Goal: Task Accomplishment & Management: Use online tool/utility

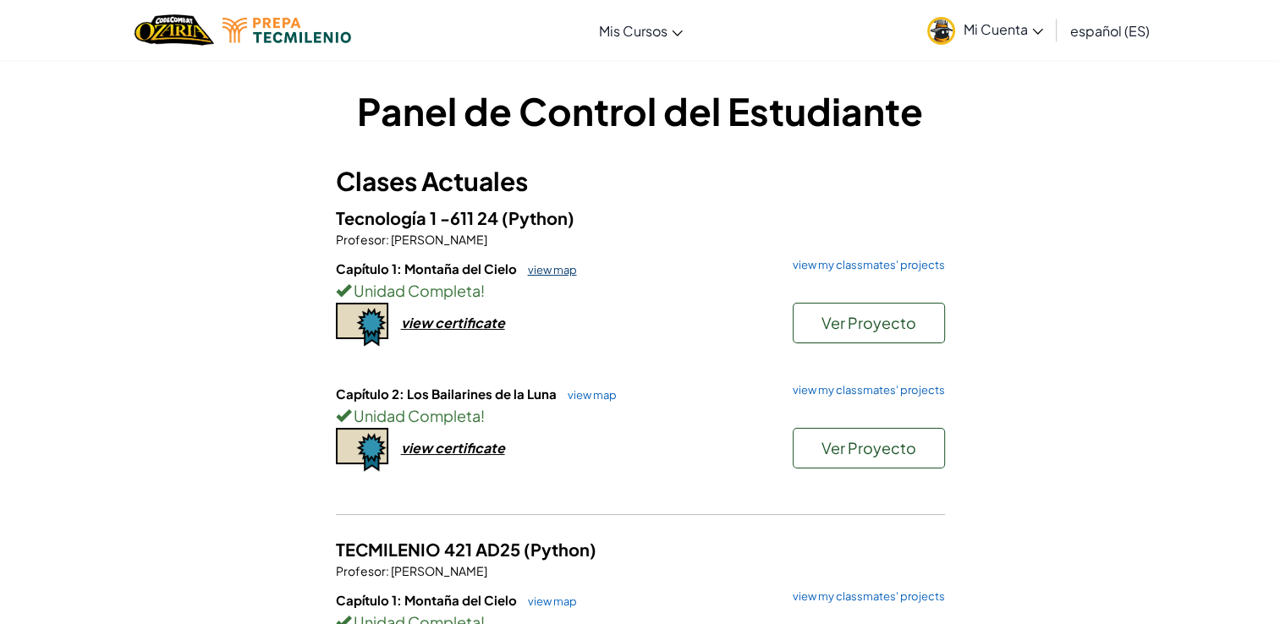
click at [535, 269] on link "view map" at bounding box center [548, 270] width 58 height 14
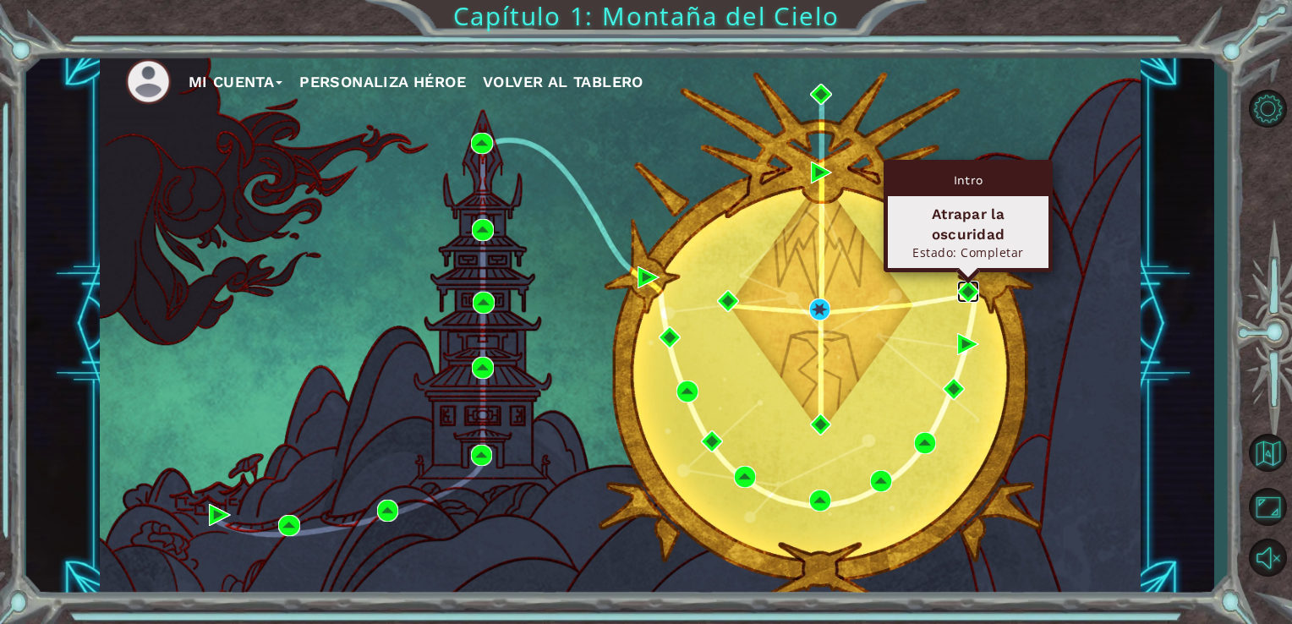
click at [974, 290] on img at bounding box center [969, 292] width 22 height 22
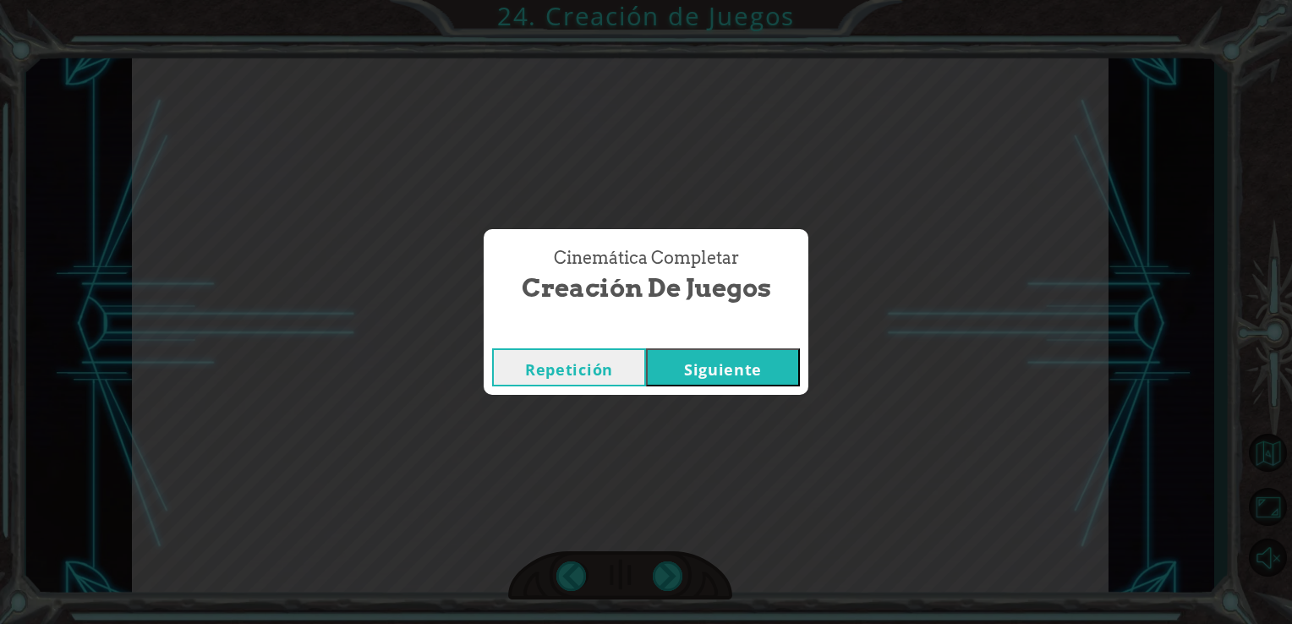
click at [724, 367] on button "Siguiente" at bounding box center [723, 367] width 154 height 38
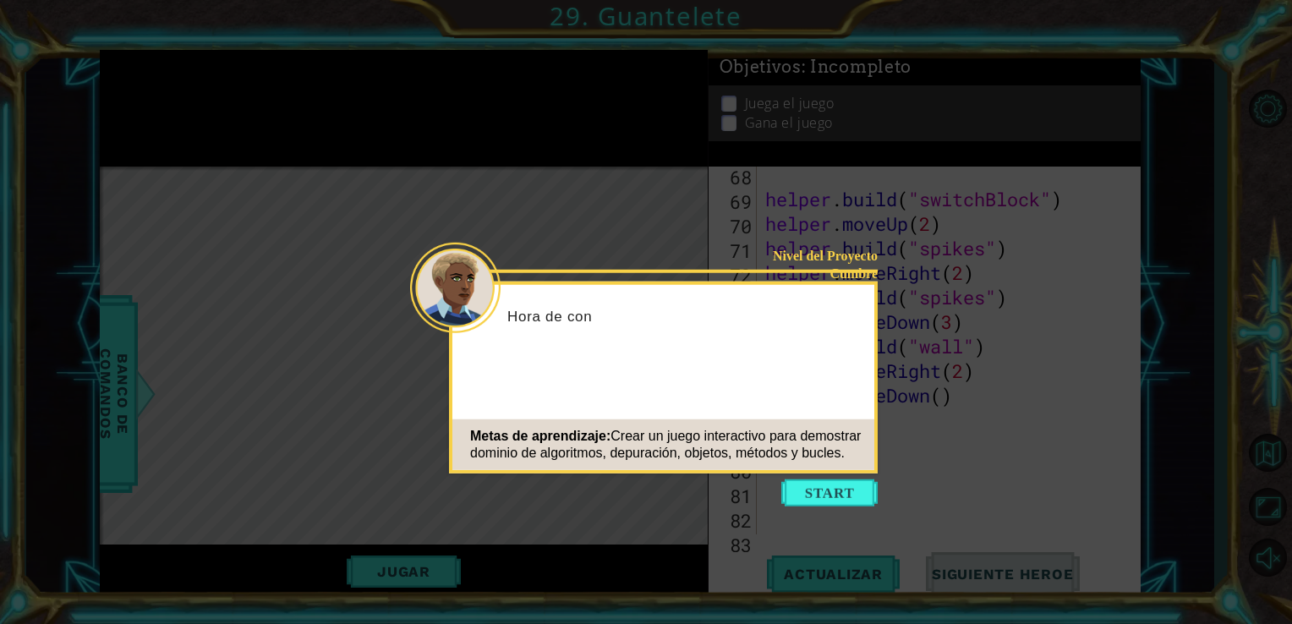
scroll to position [1864, 0]
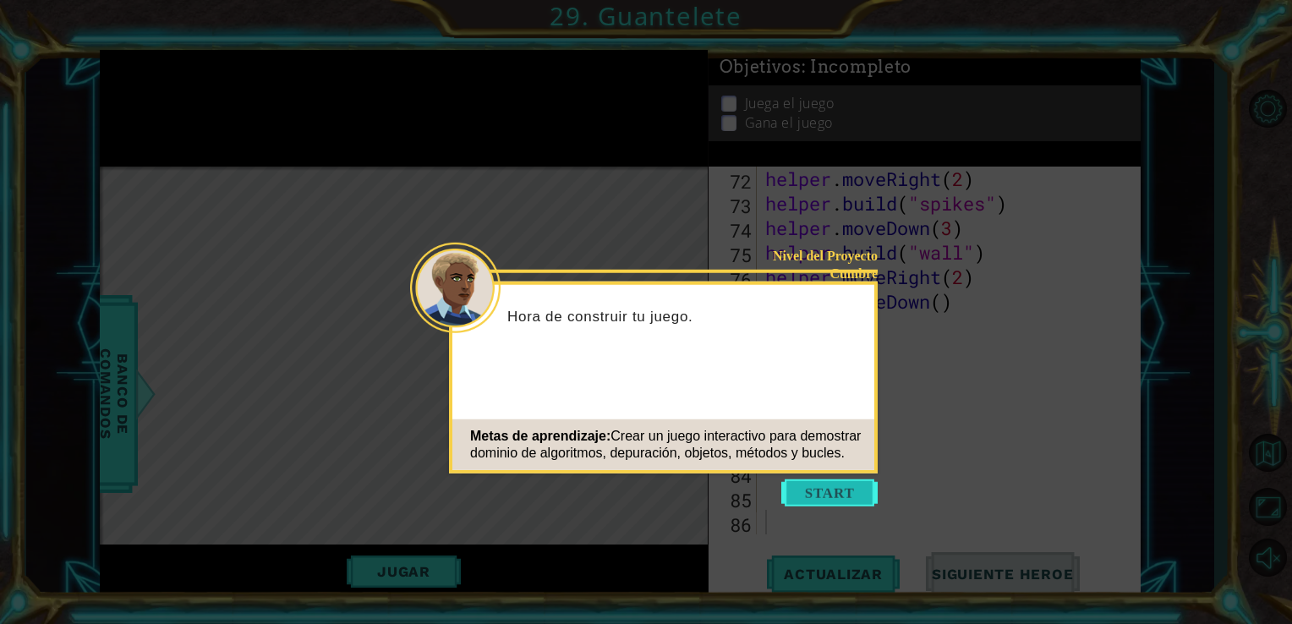
click at [814, 490] on button "Start" at bounding box center [830, 493] width 96 height 27
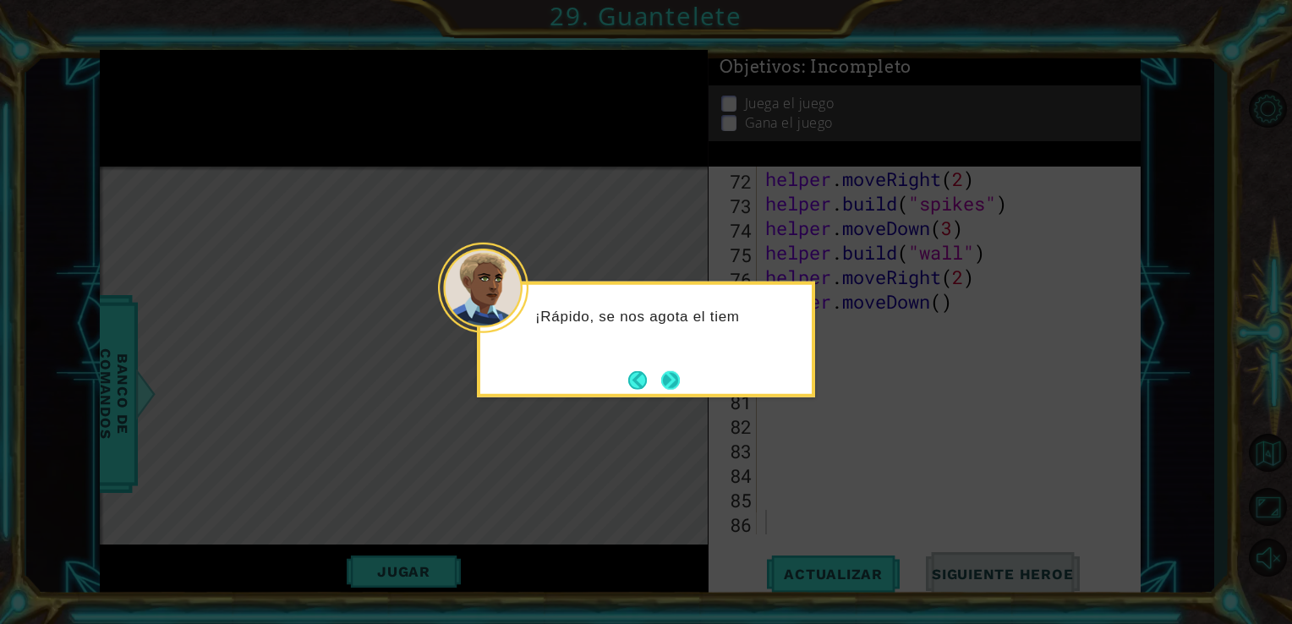
click at [669, 375] on button "Next" at bounding box center [671, 380] width 30 height 30
click at [669, 375] on button "Next" at bounding box center [670, 380] width 21 height 21
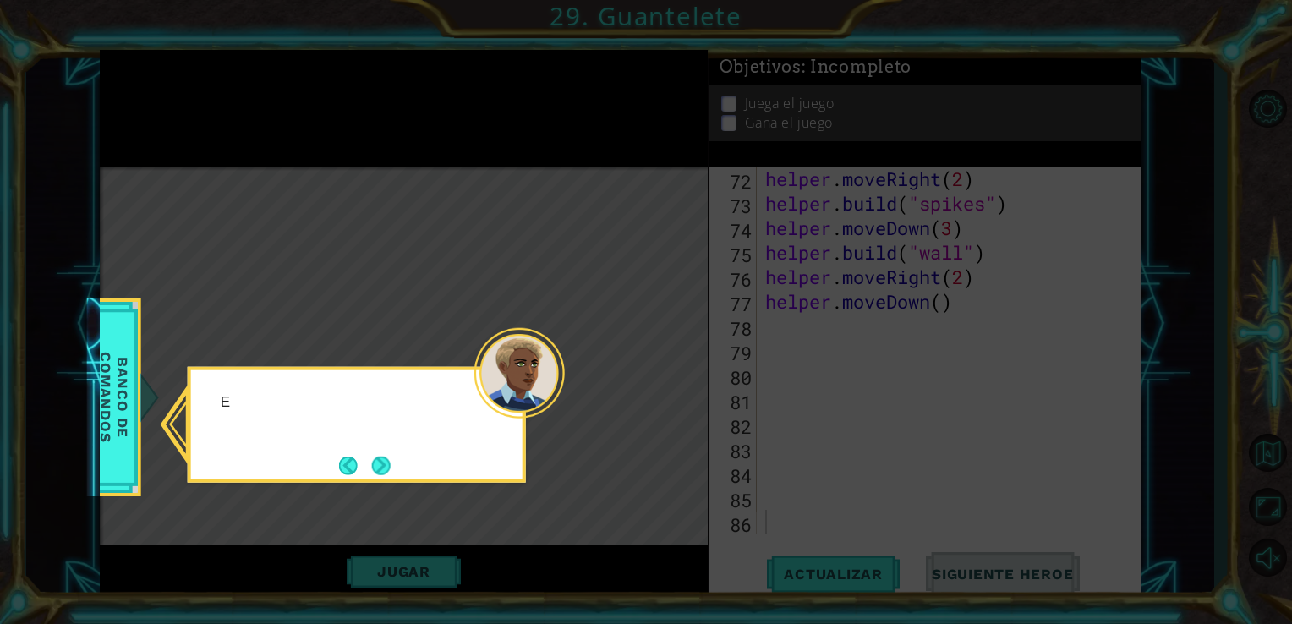
click at [669, 375] on icon at bounding box center [646, 312] width 1292 height 624
click at [378, 461] on button "Next" at bounding box center [381, 465] width 24 height 24
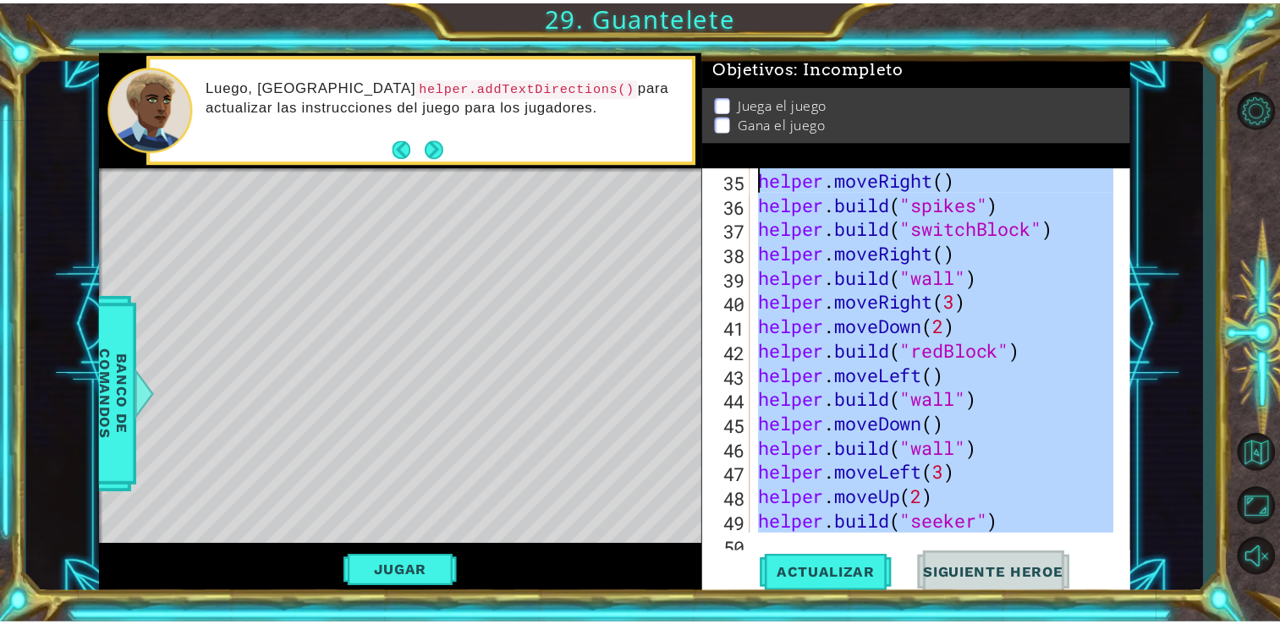
scroll to position [0, 0]
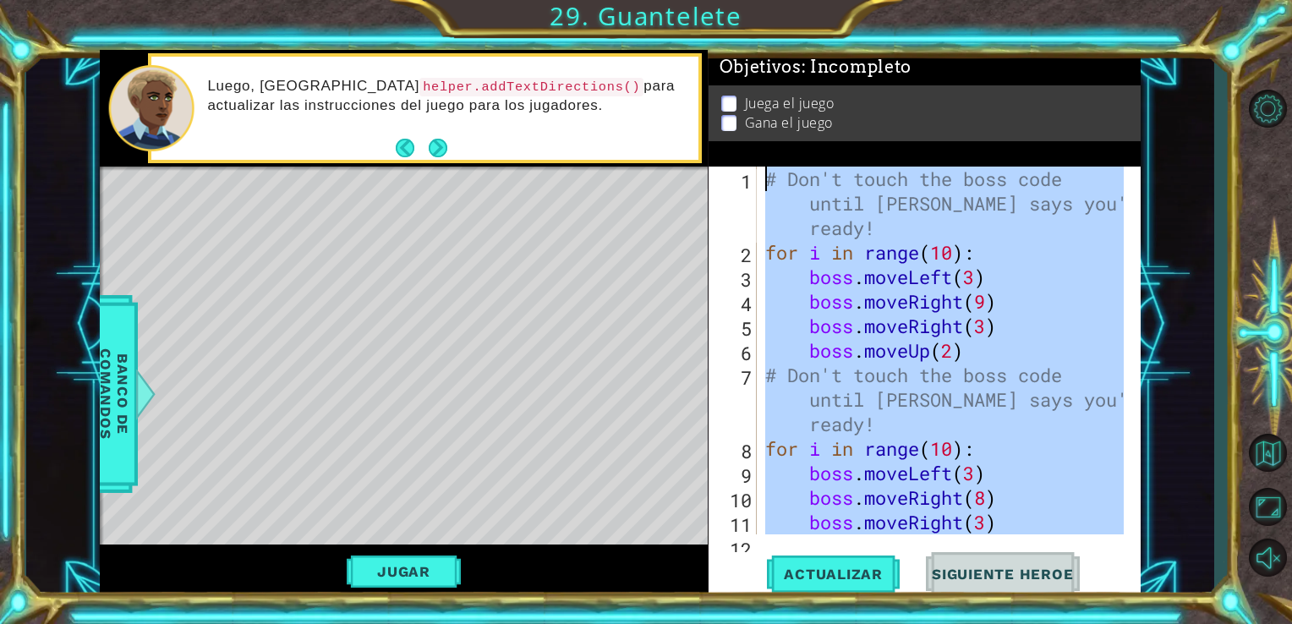
drag, startPoint x: 953, startPoint y: 299, endPoint x: 758, endPoint y: 135, distance: 254.6
click at [758, 135] on div "Objetivos : Incompleto Juega el juego Gana el juego 1 2 3 4 5 6 7 8 9 10 11 12 …" at bounding box center [925, 324] width 433 height 549
click at [414, 571] on button "Jugar" at bounding box center [404, 572] width 114 height 32
type textarea "# Don't touch the boss code until [PERSON_NAME] says you're ready!"
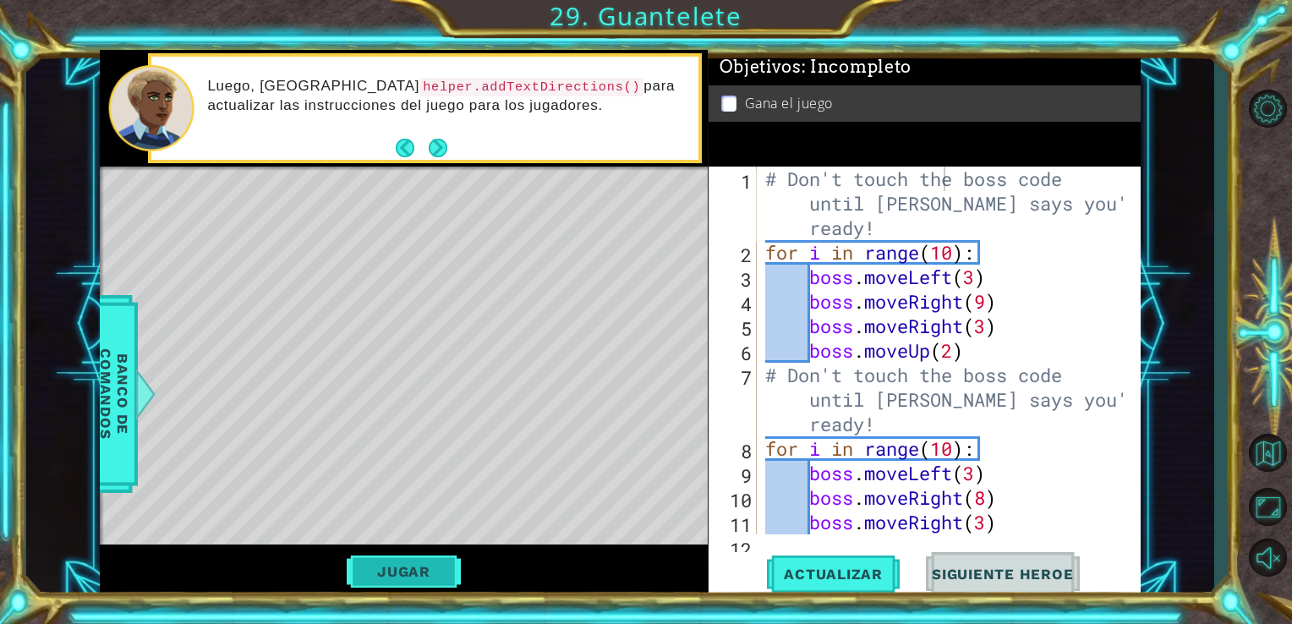
click at [414, 571] on button "Jugar" at bounding box center [404, 572] width 114 height 32
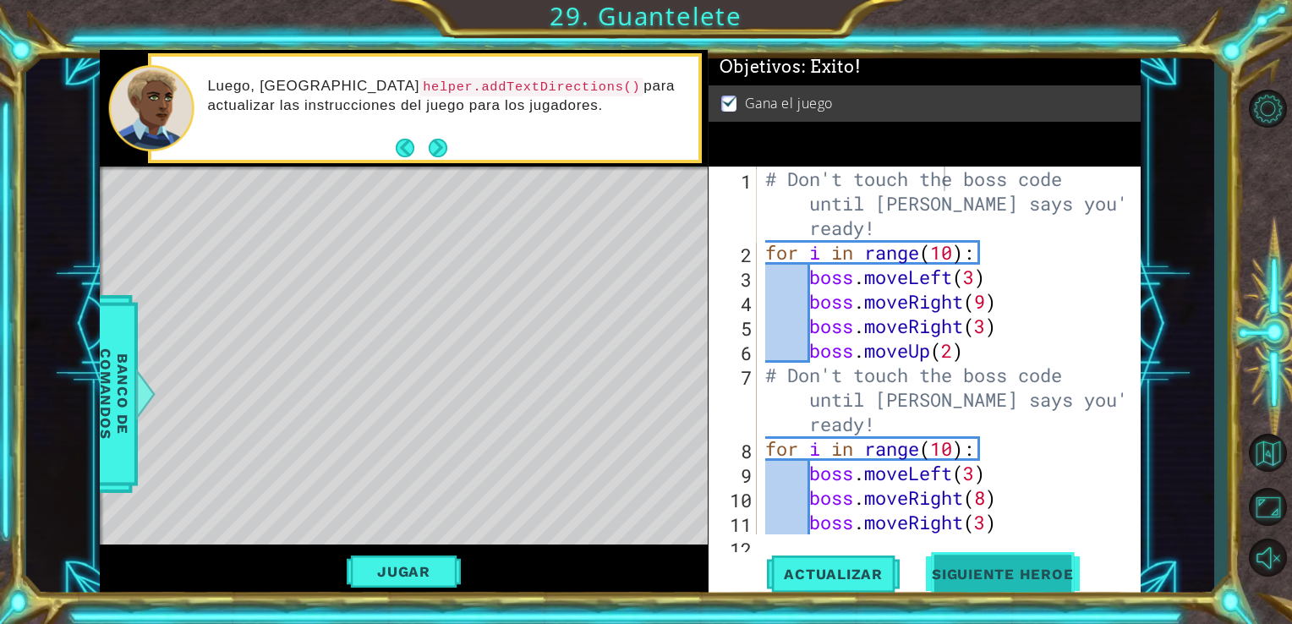
click at [975, 563] on button "Siguiente Heroe" at bounding box center [1003, 578] width 176 height 43
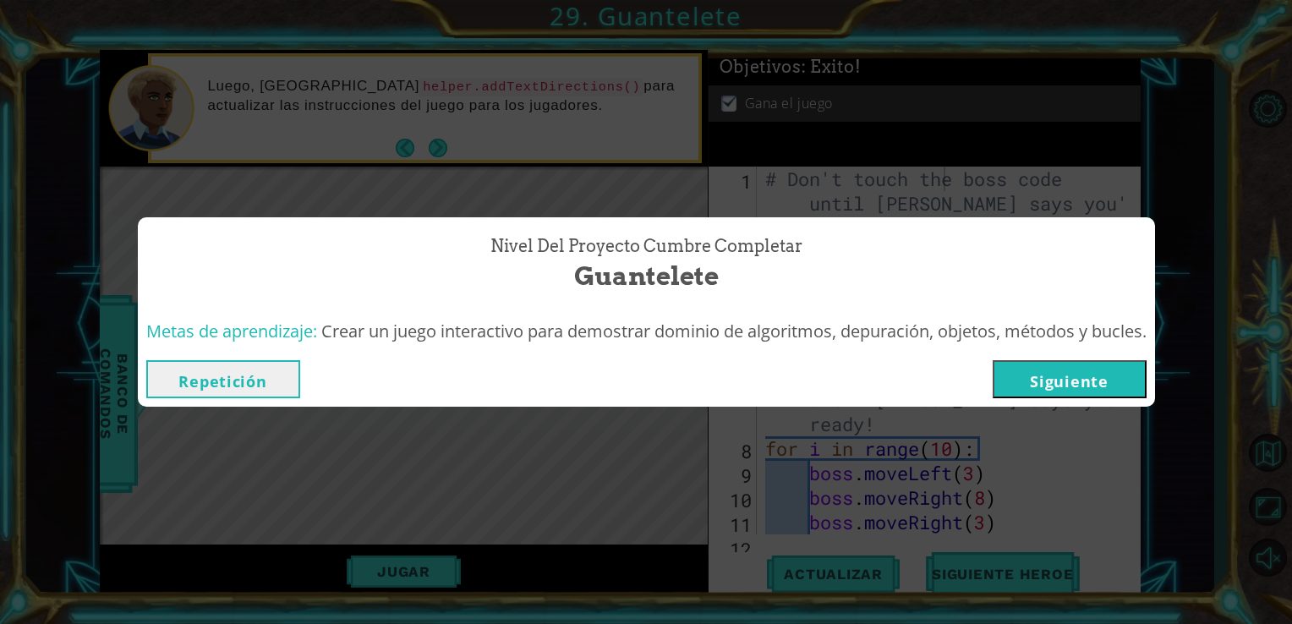
click at [1077, 383] on button "Siguiente" at bounding box center [1070, 379] width 154 height 38
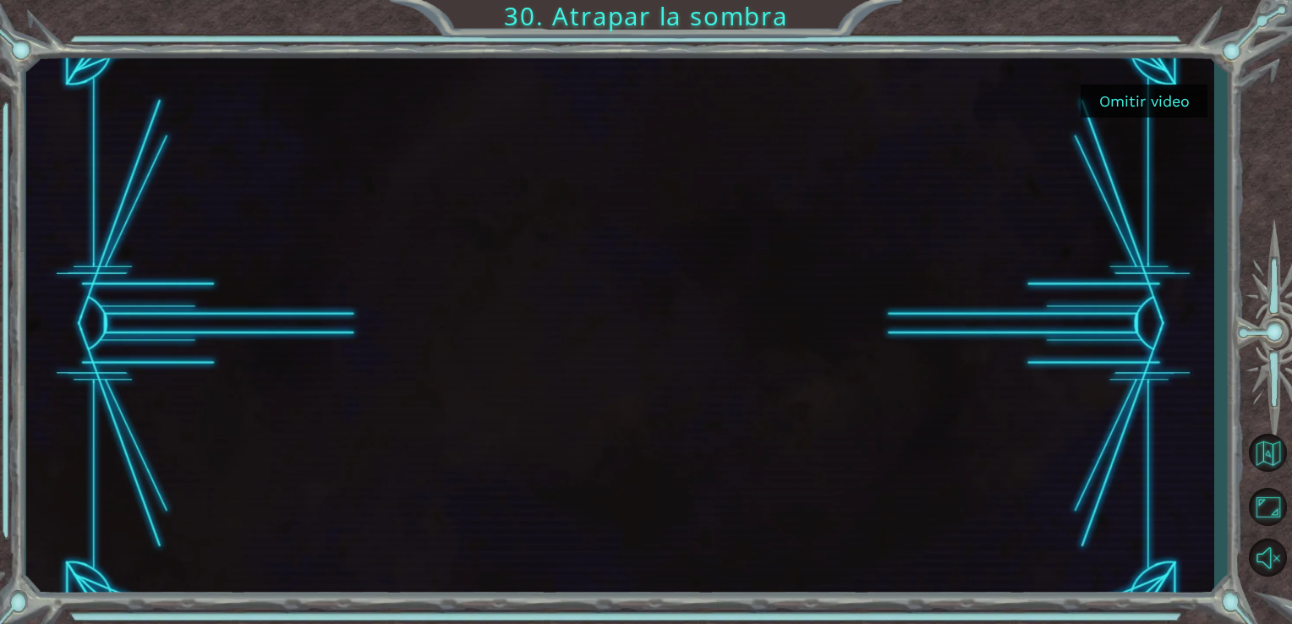
click at [1133, 106] on button "Omitir video" at bounding box center [1144, 101] width 127 height 33
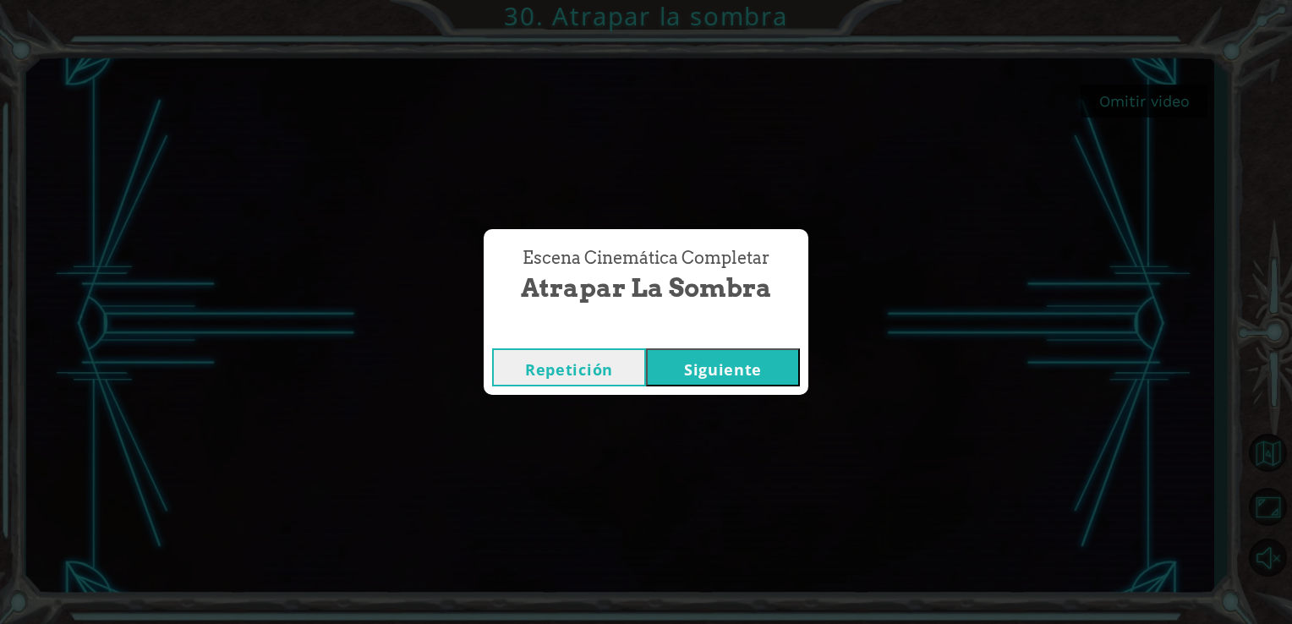
click at [690, 367] on button "Siguiente" at bounding box center [723, 367] width 154 height 38
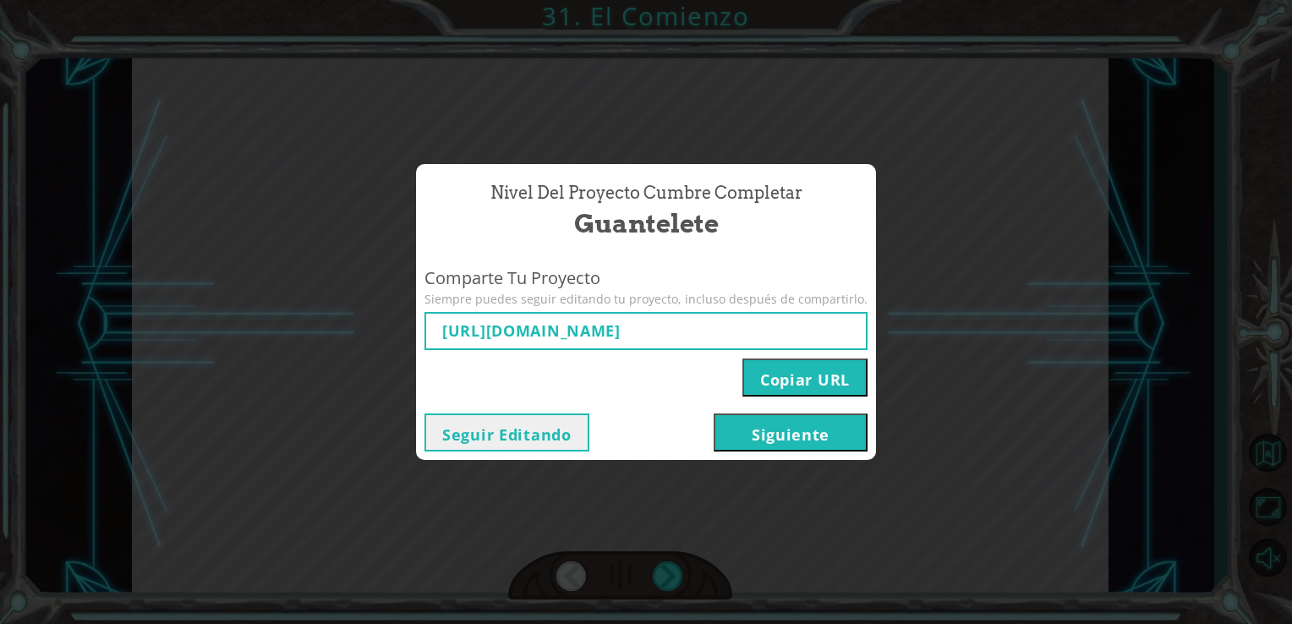
type input "[URL][DOMAIN_NAME]"
click at [785, 438] on button "Siguiente" at bounding box center [791, 433] width 154 height 38
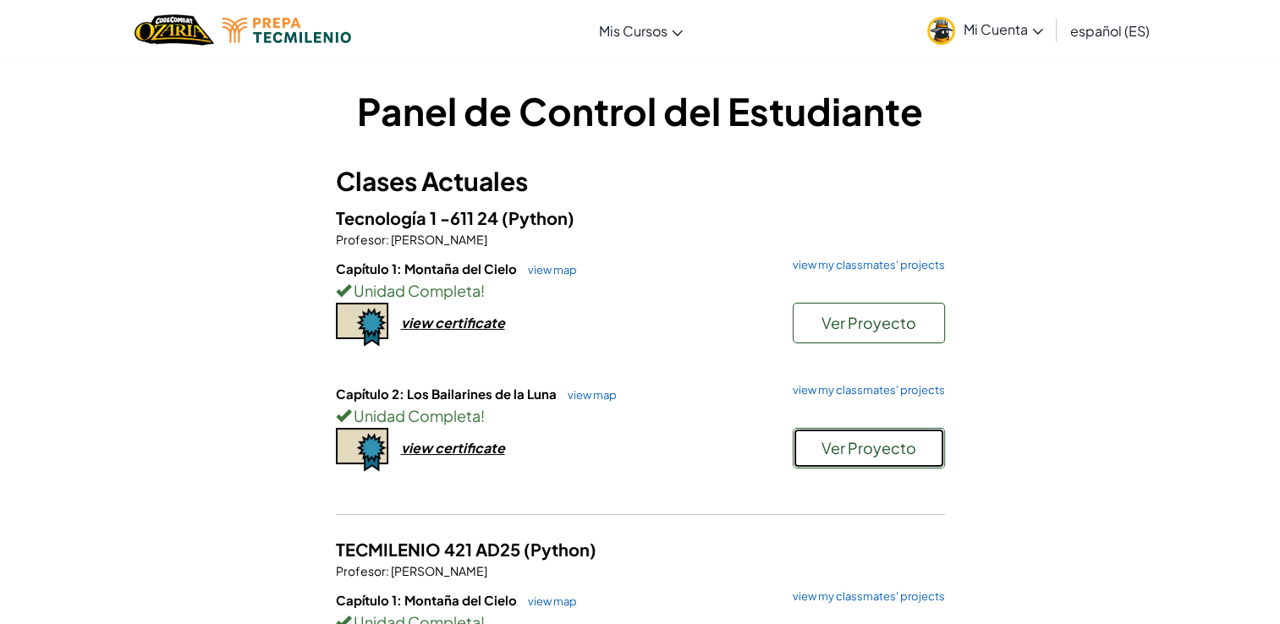
click at [907, 464] on button "Ver Proyecto" at bounding box center [869, 448] width 152 height 41
click at [985, 30] on span "Mi Cuenta" at bounding box center [1003, 29] width 80 height 18
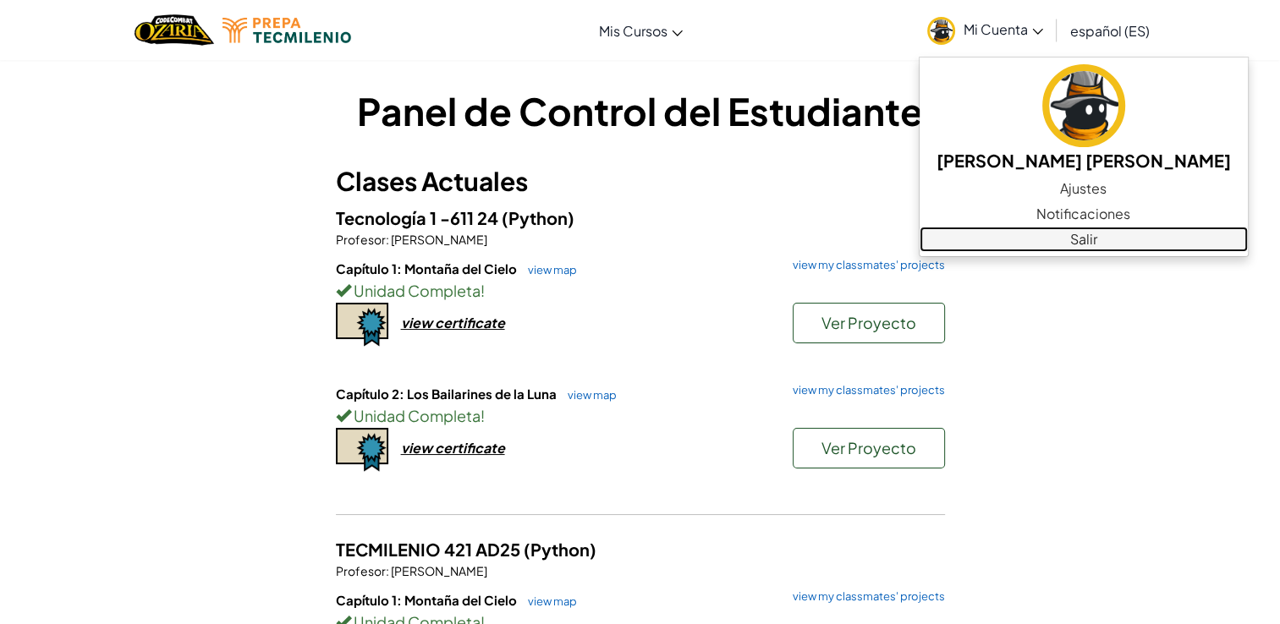
click at [1105, 235] on link "Salir" at bounding box center [1083, 239] width 328 height 25
